Goal: Task Accomplishment & Management: Manage account settings

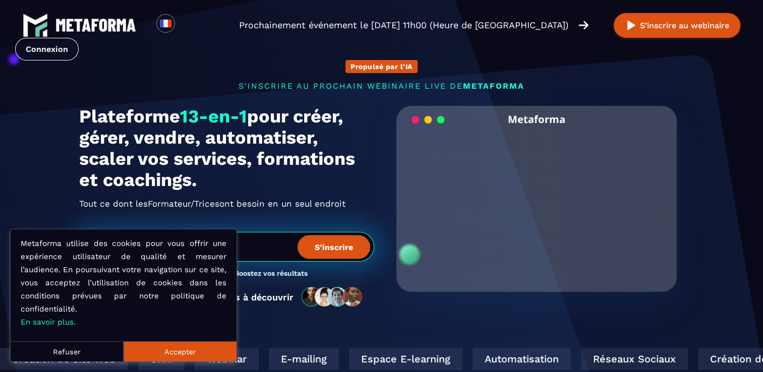
click at [742, 185] on section "Propulsé par l'IA s'inscrire au prochain webinaire live de METAFORMA Prochainem…" at bounding box center [381, 323] width 763 height 647
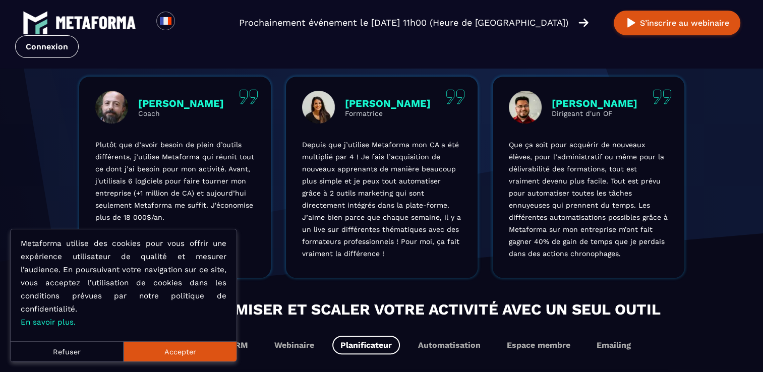
scroll to position [403, 0]
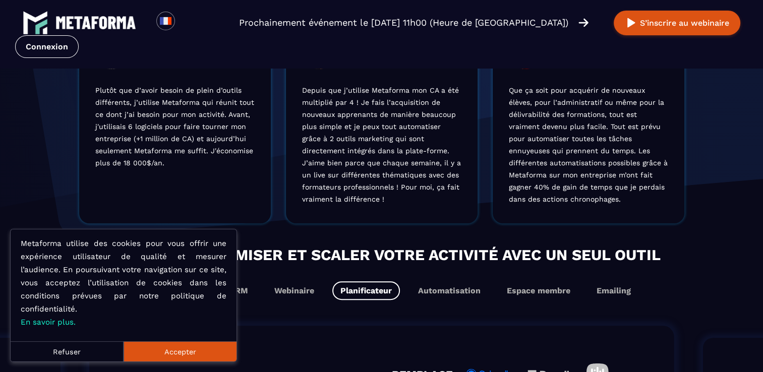
click at [71, 351] on button "Refuser" at bounding box center [67, 351] width 113 height 20
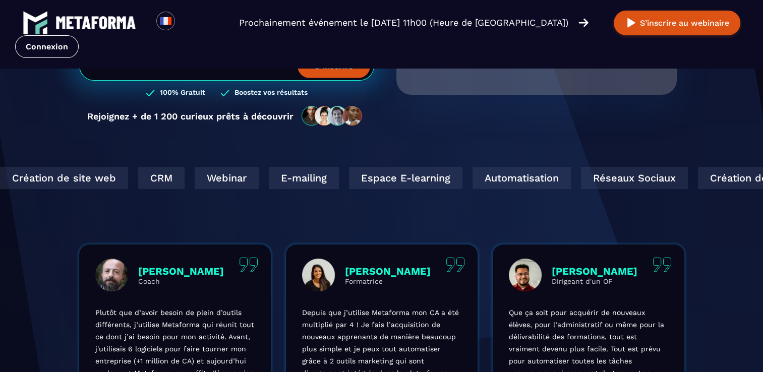
scroll to position [67, 0]
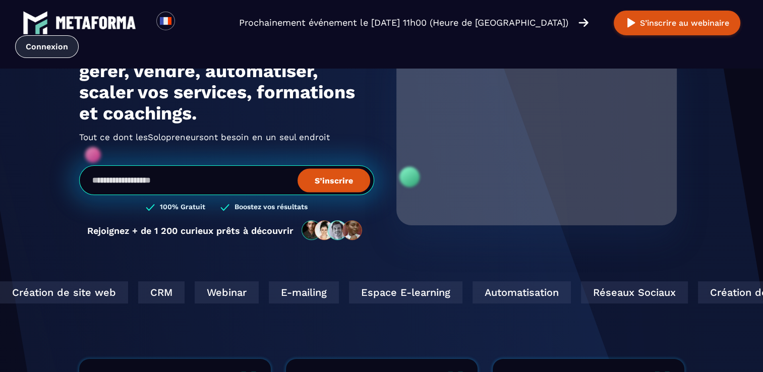
click at [38, 47] on link "Connexion" at bounding box center [47, 46] width 64 height 23
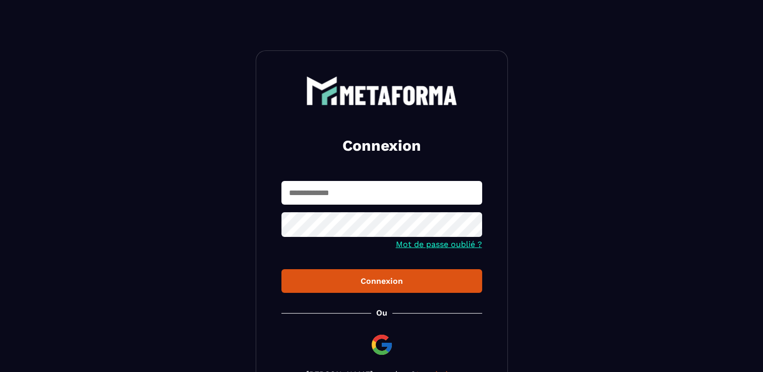
click at [335, 194] on input "text" at bounding box center [381, 193] width 201 height 24
type input "**********"
click at [471, 225] on icon at bounding box center [470, 225] width 11 height 9
click at [367, 281] on div "Connexion" at bounding box center [381, 281] width 185 height 10
